Goal: Information Seeking & Learning: Check status

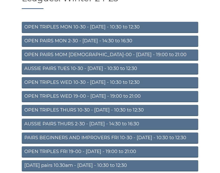
scroll to position [48, 0]
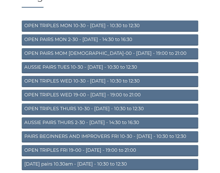
click at [148, 142] on link "PAIRS BEGINNERS AND IMPROVERS FRI 10-30 - [DATE] - 10:30 to 12:30" at bounding box center [110, 136] width 176 height 11
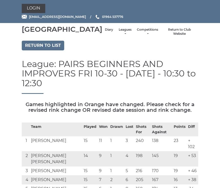
click at [33, 11] on link "Login" at bounding box center [34, 8] width 24 height 9
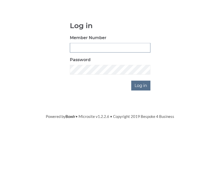
type input "0930"
click at [141, 123] on input "Log in" at bounding box center [140, 128] width 19 height 10
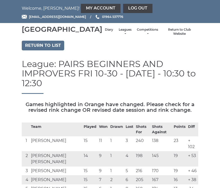
click at [118, 36] on link "Leagues" at bounding box center [125, 32] width 14 height 8
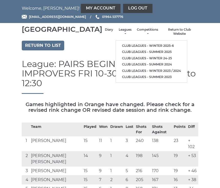
click at [156, 47] on link "Club leagues - Winter 2025-6" at bounding box center [151, 46] width 71 height 6
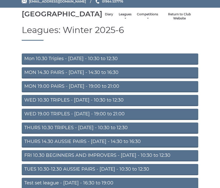
scroll to position [39, 0]
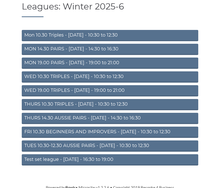
click at [171, 138] on link "FRI 10.30 BEGINNERS AND IMPROVERS - Friday - 10:30 to 12:30" at bounding box center [110, 132] width 176 height 11
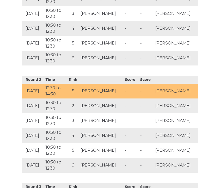
scroll to position [309, 0]
